Goal: Information Seeking & Learning: Learn about a topic

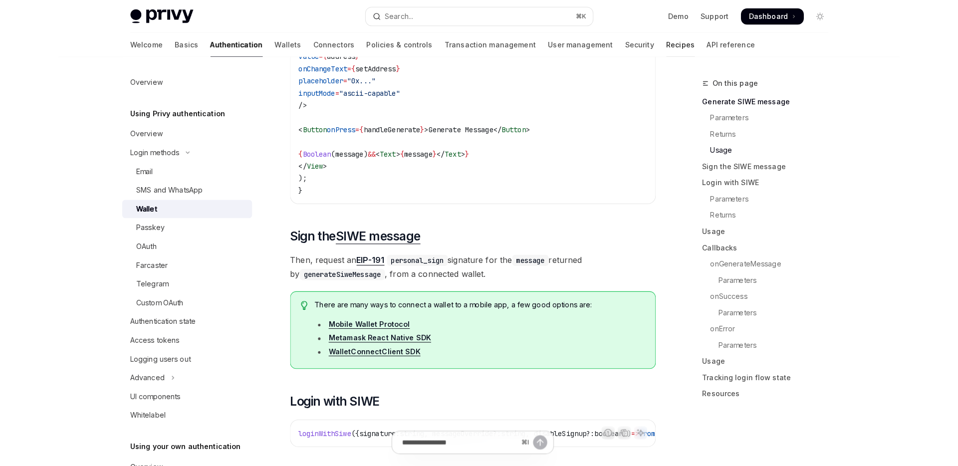
scroll to position [1263, 0]
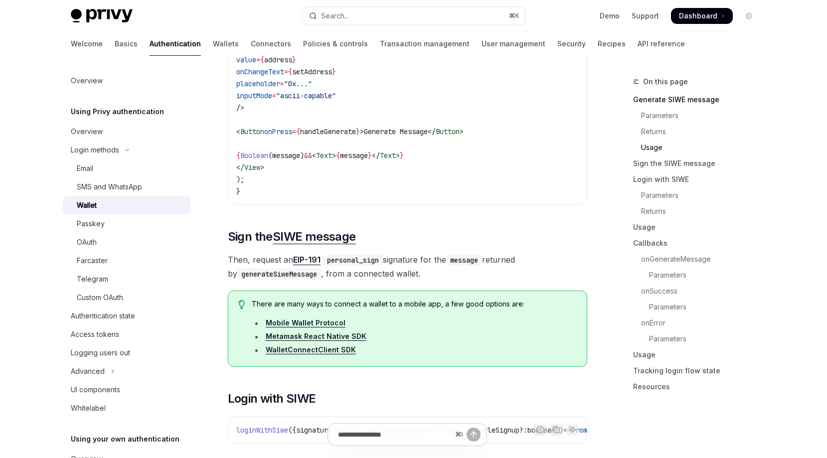
type textarea "*"
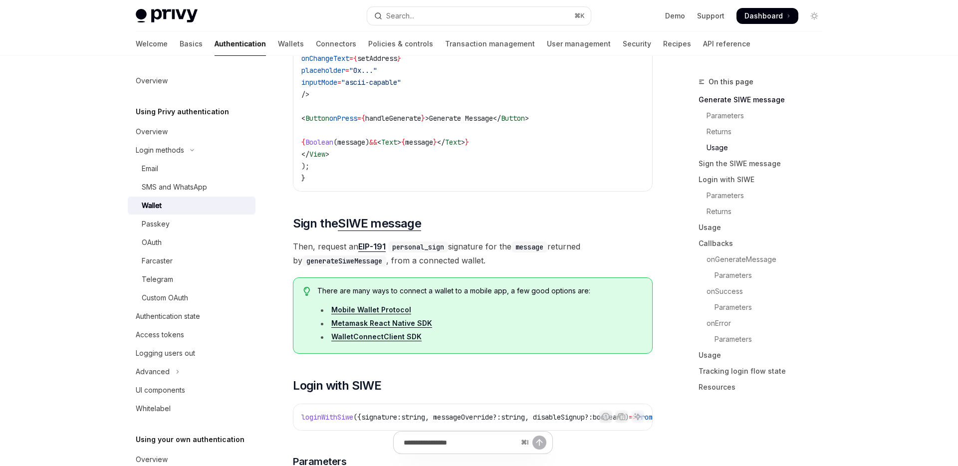
scroll to position [1277, 0]
click at [401, 314] on link "Mobile Wallet Protocol" at bounding box center [371, 309] width 80 height 9
click at [402, 341] on link "WalletConnectClient SDK" at bounding box center [376, 336] width 90 height 9
click at [409, 327] on link "Metamask React Native SDK" at bounding box center [381, 322] width 101 height 9
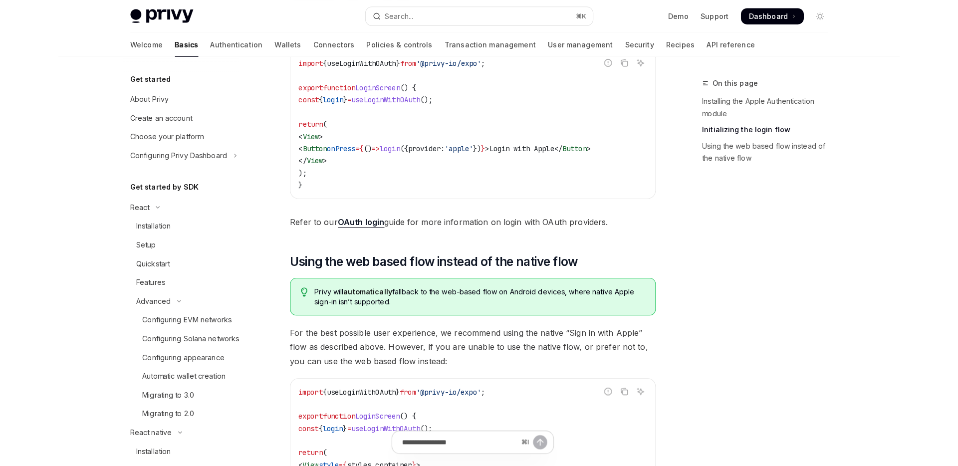
scroll to position [94, 0]
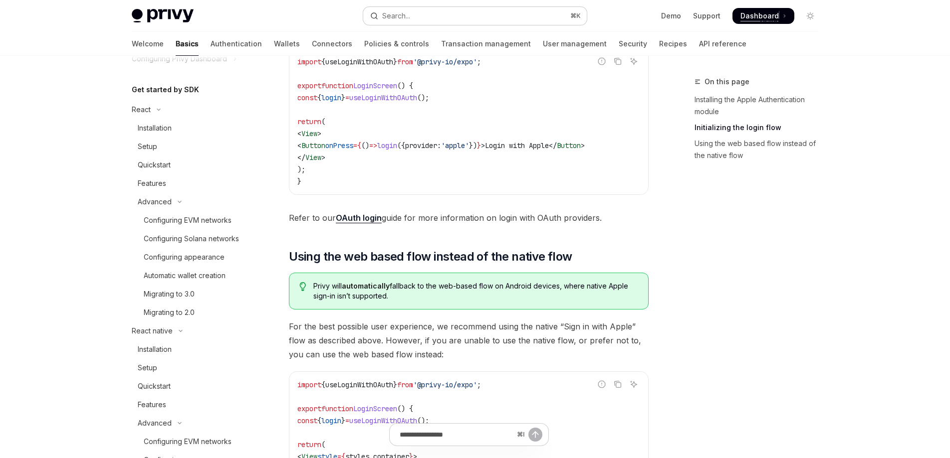
type textarea "*"
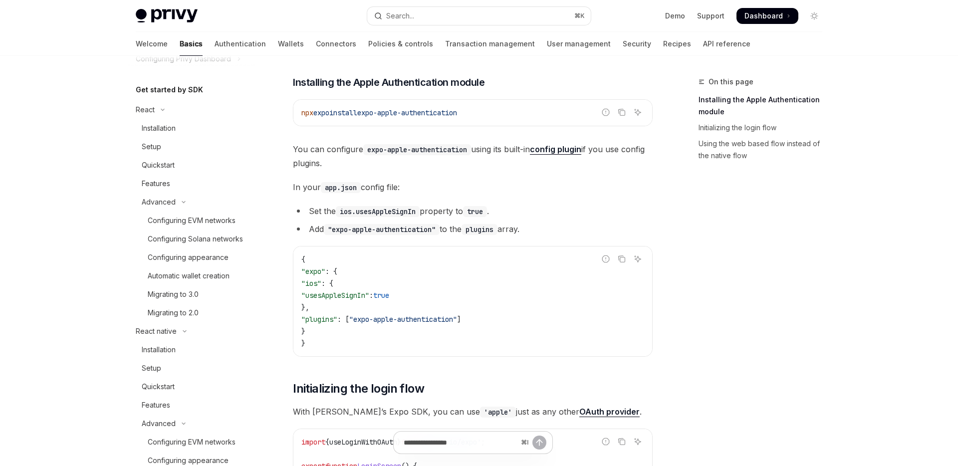
scroll to position [171, 0]
